Goal: Check status: Check status

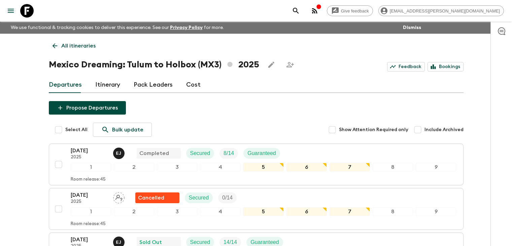
scroll to position [619, 0]
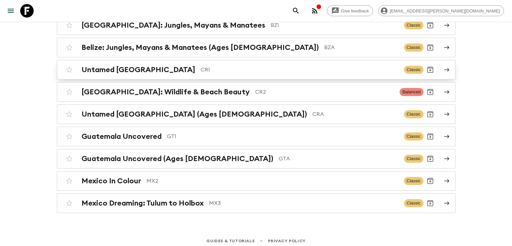
scroll to position [86, 0]
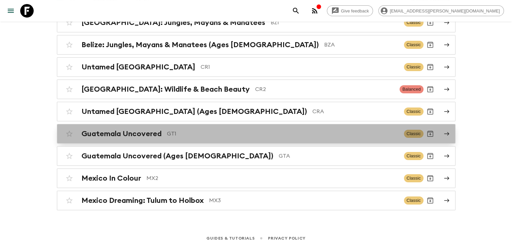
click at [159, 135] on h2 "Guatemala Uncovered" at bounding box center [122, 133] width 80 height 9
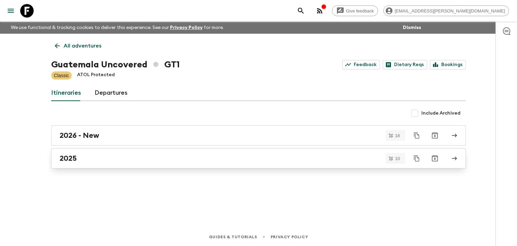
click at [71, 157] on h2 "2025" at bounding box center [68, 158] width 17 height 9
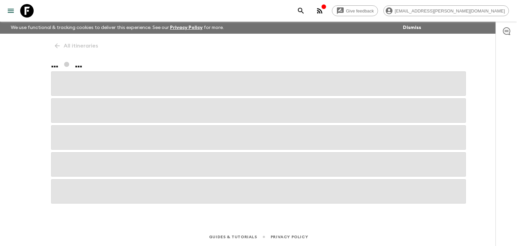
click at [71, 157] on span at bounding box center [258, 164] width 415 height 24
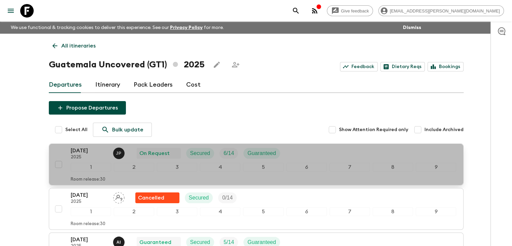
click at [95, 149] on p "[DATE]" at bounding box center [89, 151] width 37 height 8
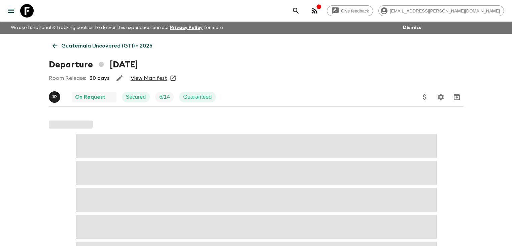
click at [156, 77] on link "View Manifest" at bounding box center [149, 78] width 37 height 7
